Goal: Entertainment & Leisure: Browse casually

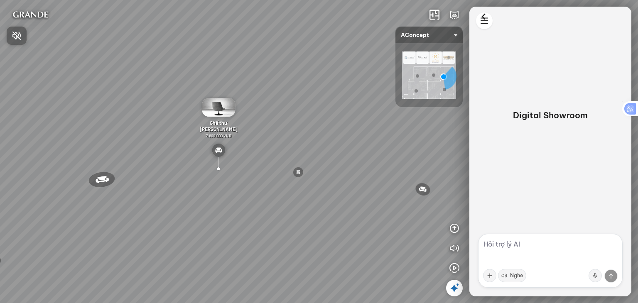
drag, startPoint x: 242, startPoint y: 135, endPoint x: 279, endPoint y: 132, distance: 36.6
click at [278, 132] on div at bounding box center [319, 151] width 638 height 303
drag, startPoint x: 241, startPoint y: 199, endPoint x: 292, endPoint y: 185, distance: 52.7
click at [292, 185] on div "Ghế thư [PERSON_NAME] Ghế làm việc Winslow Bàn ăn Laxey Gối Tựa Lưng Họa Tiết H…" at bounding box center [319, 151] width 638 height 303
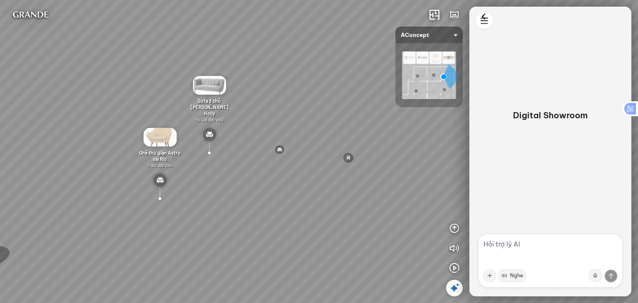
click at [161, 197] on div at bounding box center [159, 199] width 22 height 18
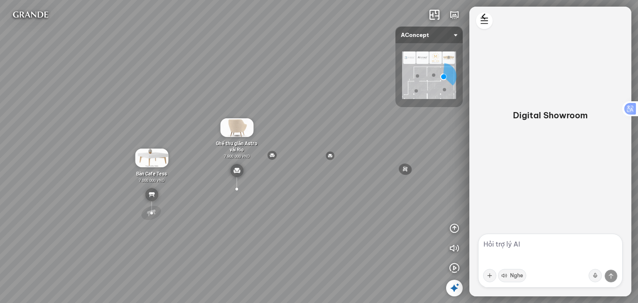
click at [154, 212] on div at bounding box center [150, 213] width 23 height 20
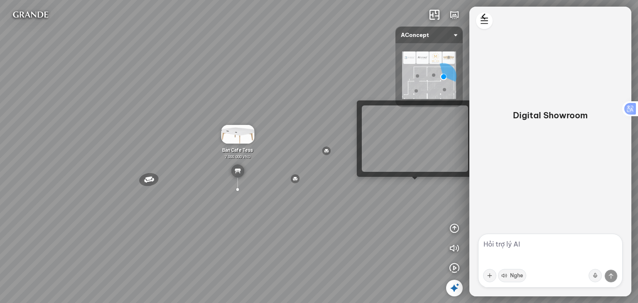
click at [416, 185] on div "Ghế thư [PERSON_NAME] Ghế làm việc Winslow Bàn ăn Laxey Gối Tựa Lưng Họa Tiết H…" at bounding box center [319, 151] width 638 height 303
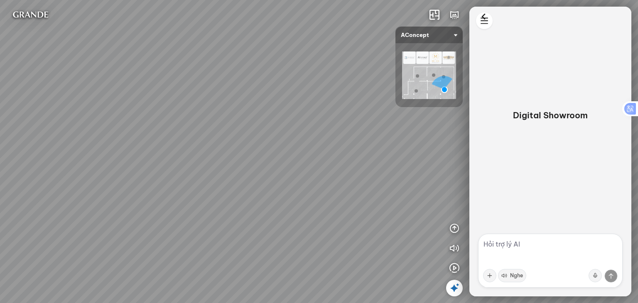
drag, startPoint x: 369, startPoint y: 174, endPoint x: 234, endPoint y: 158, distance: 136.3
click at [234, 158] on div "Ghế ăn Andrew 3.200.000 VND Ghế ăn Wilma 1.800.000 VND Sofa 3 chỗ [PERSON_NAME]…" at bounding box center [319, 151] width 638 height 303
drag, startPoint x: 339, startPoint y: 152, endPoint x: 242, endPoint y: 142, distance: 96.9
click at [246, 141] on div "Ghế ăn Andrew 3.200.000 VND Ghế ăn Wilma 1.800.000 VND Sofa 3 chỗ [PERSON_NAME]…" at bounding box center [319, 151] width 638 height 303
drag, startPoint x: 330, startPoint y: 138, endPoint x: 203, endPoint y: 135, distance: 127.9
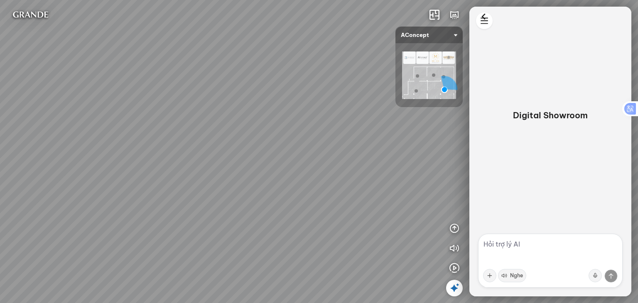
click at [203, 135] on div "Ghế ăn Andrew 3.200.000 VND Ghế ăn Wilma 1.800.000 VND Sofa 3 chỗ [PERSON_NAME]…" at bounding box center [319, 151] width 638 height 303
drag, startPoint x: 341, startPoint y: 132, endPoint x: 418, endPoint y: 119, distance: 78.3
click at [418, 119] on div "Ghế ăn Andrew 3.200.000 VND Ghế ăn Wilma 1.800.000 VND Sofa 3 chỗ [PERSON_NAME]…" at bounding box center [319, 151] width 638 height 303
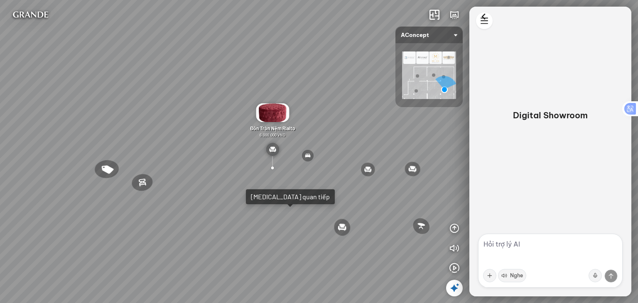
drag, startPoint x: 153, startPoint y: 136, endPoint x: 266, endPoint y: 125, distance: 113.5
click at [266, 125] on div "Ghế ăn Andrew 3.200.000 VND Ghế ăn Wilma 1.800.000 VND Sofa 3 chỗ [PERSON_NAME]…" at bounding box center [319, 151] width 638 height 303
